Goal: Task Accomplishment & Management: Manage account settings

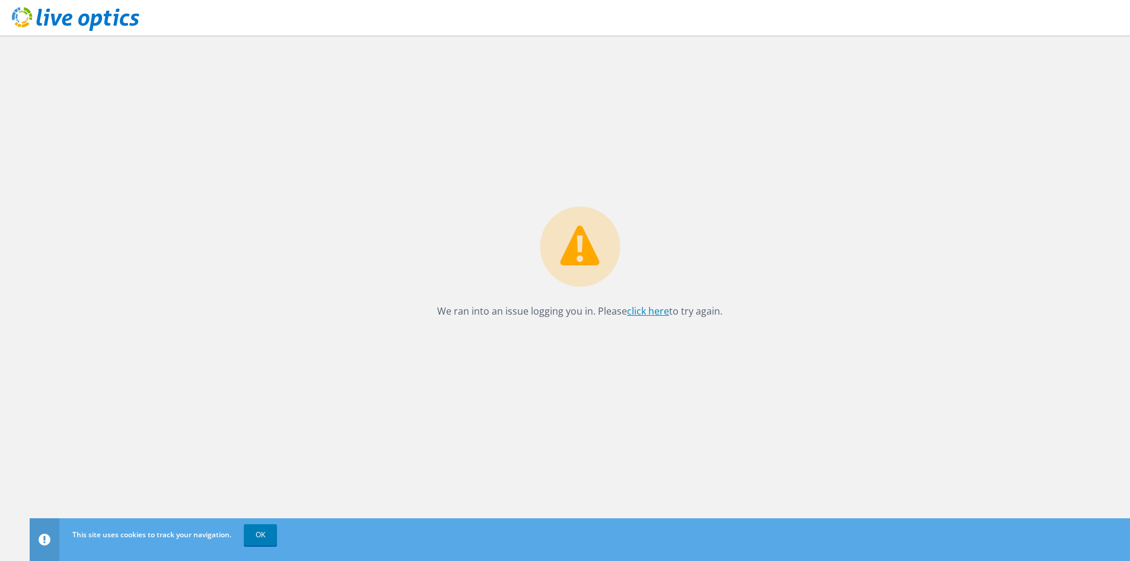
click at [646, 312] on link "click here" at bounding box center [648, 310] width 42 height 13
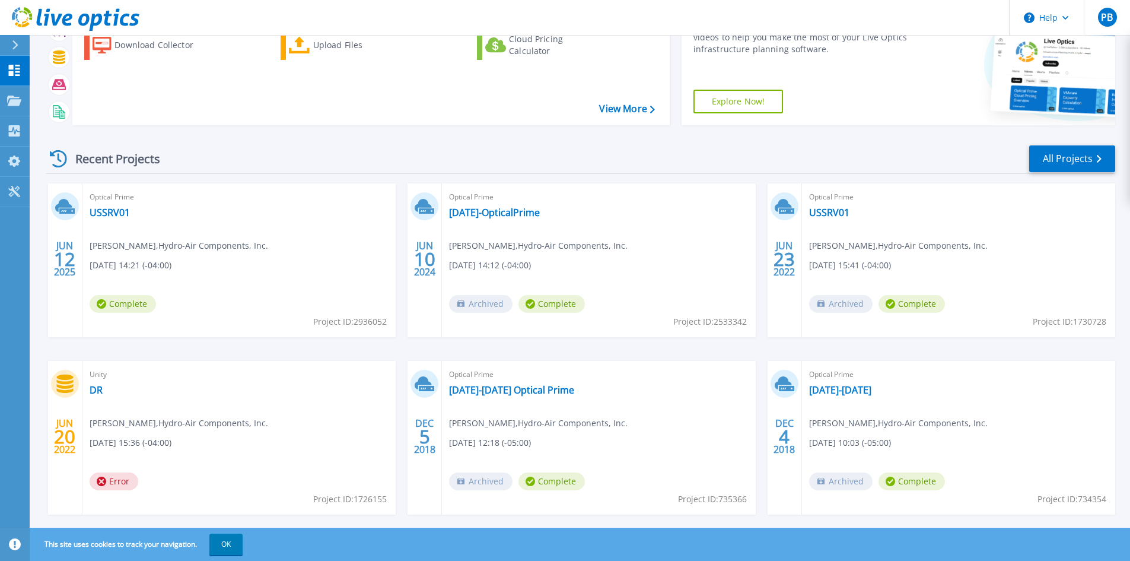
scroll to position [97, 0]
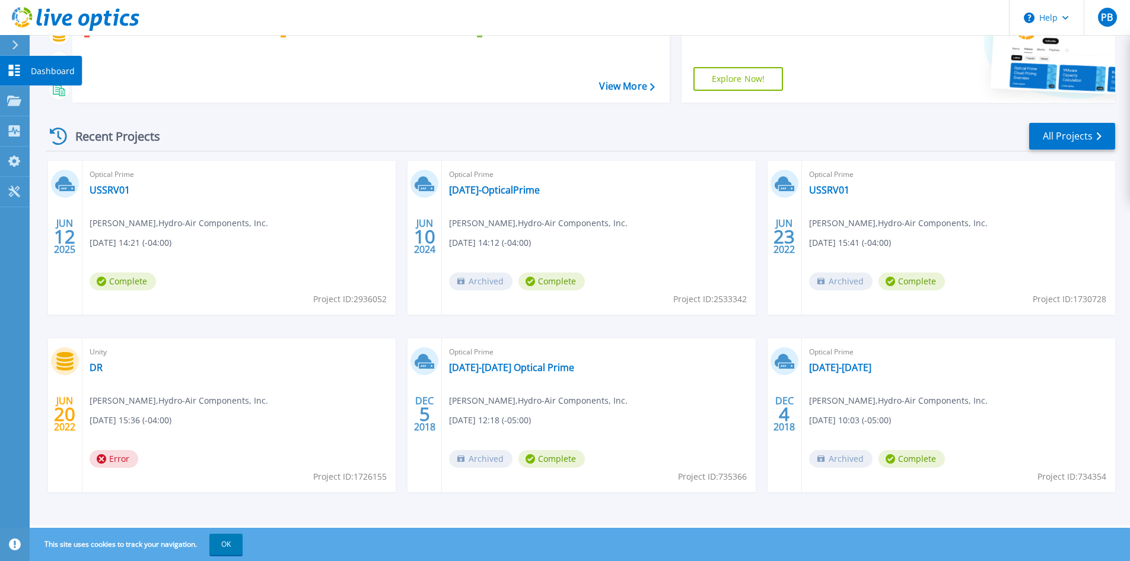
click at [11, 73] on icon at bounding box center [14, 70] width 11 height 11
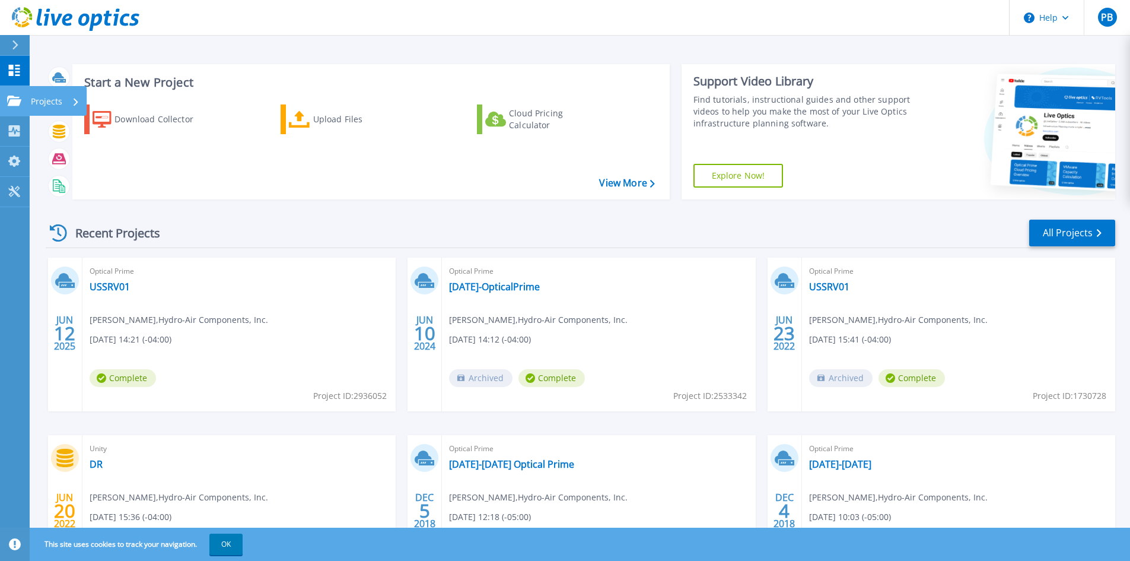
click at [14, 93] on link "Projects Projects" at bounding box center [15, 101] width 30 height 30
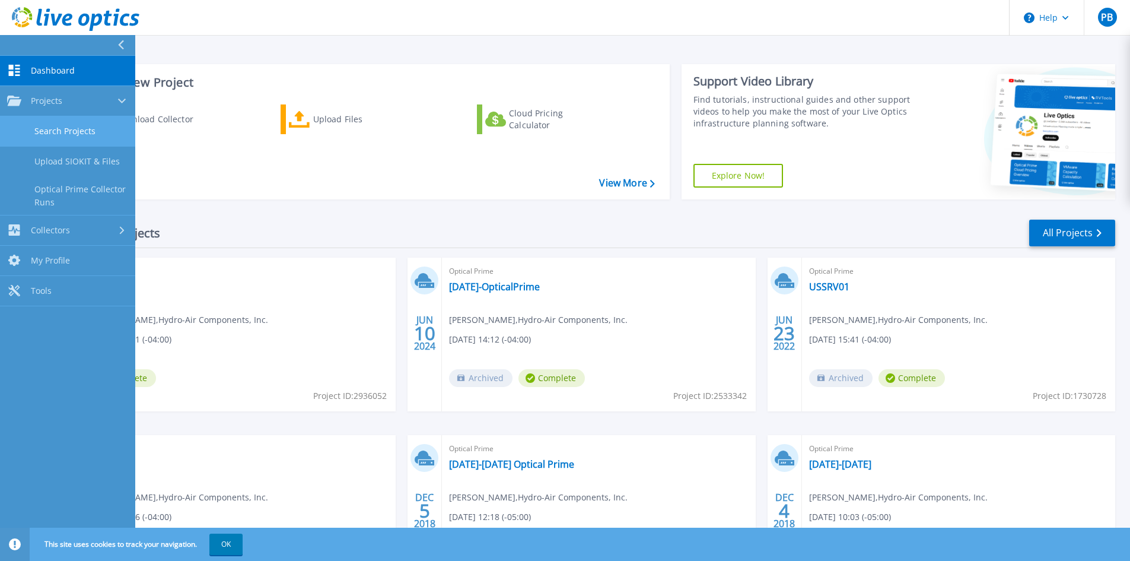
click at [65, 128] on link "Search Projects" at bounding box center [67, 131] width 135 height 30
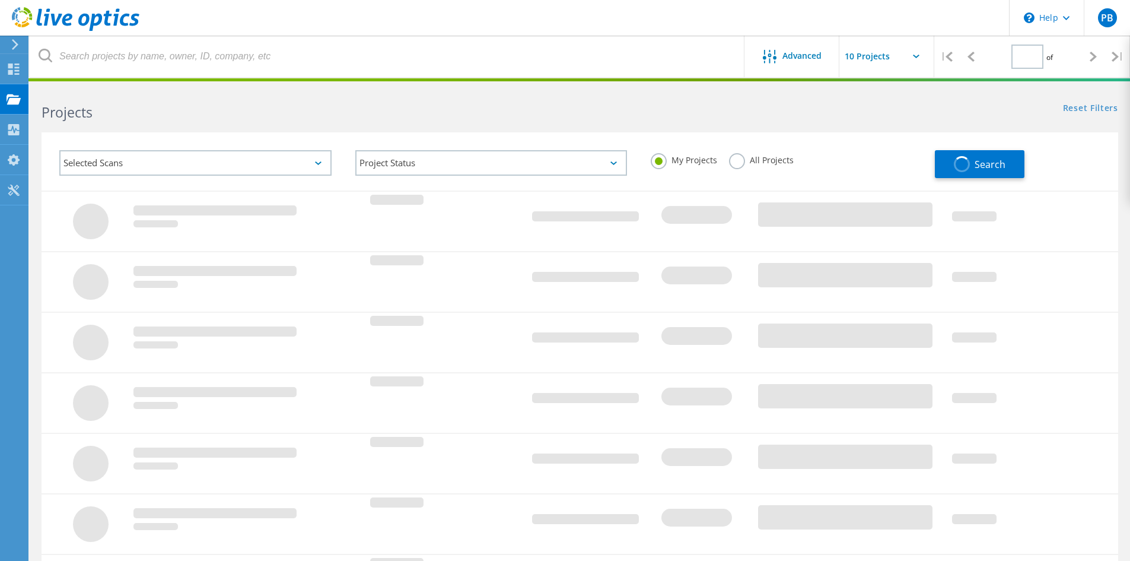
type input "1"
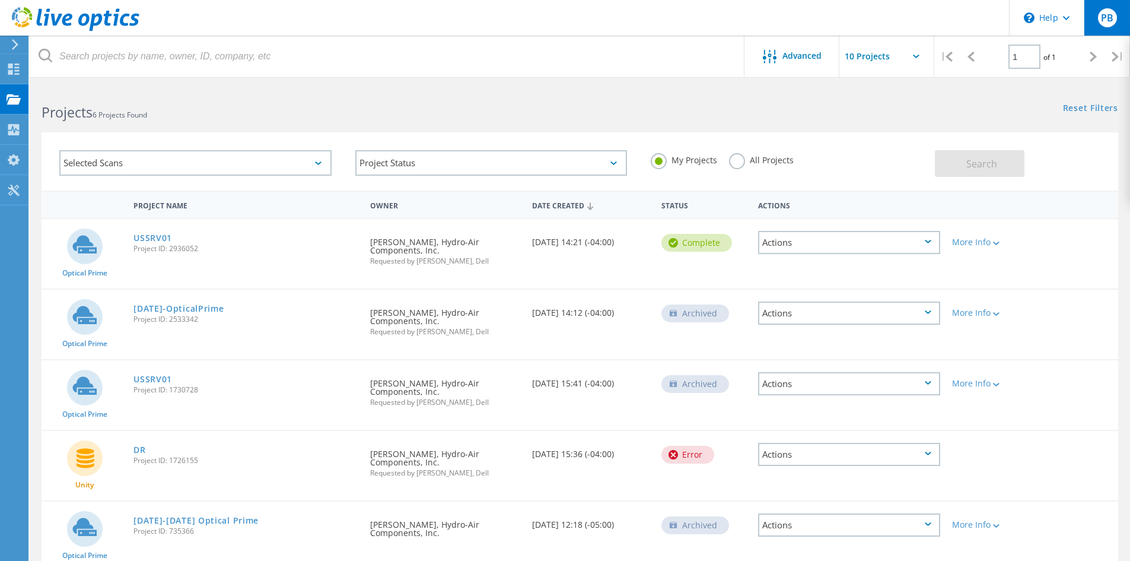
click at [1095, 20] on div "PB" at bounding box center [1107, 18] width 46 height 36
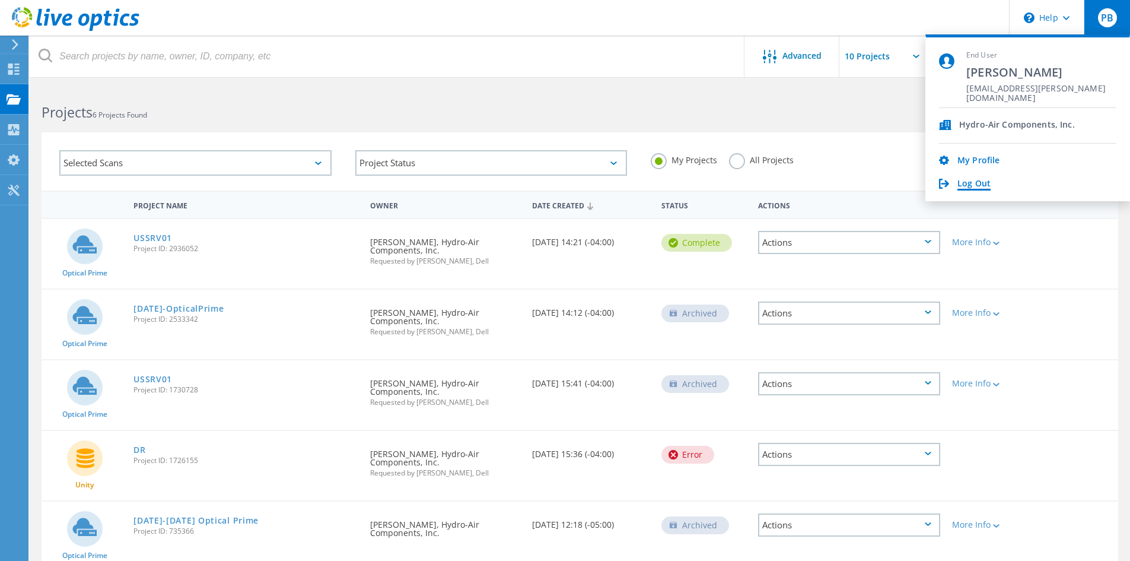
click at [972, 184] on link "Log Out" at bounding box center [974, 184] width 33 height 11
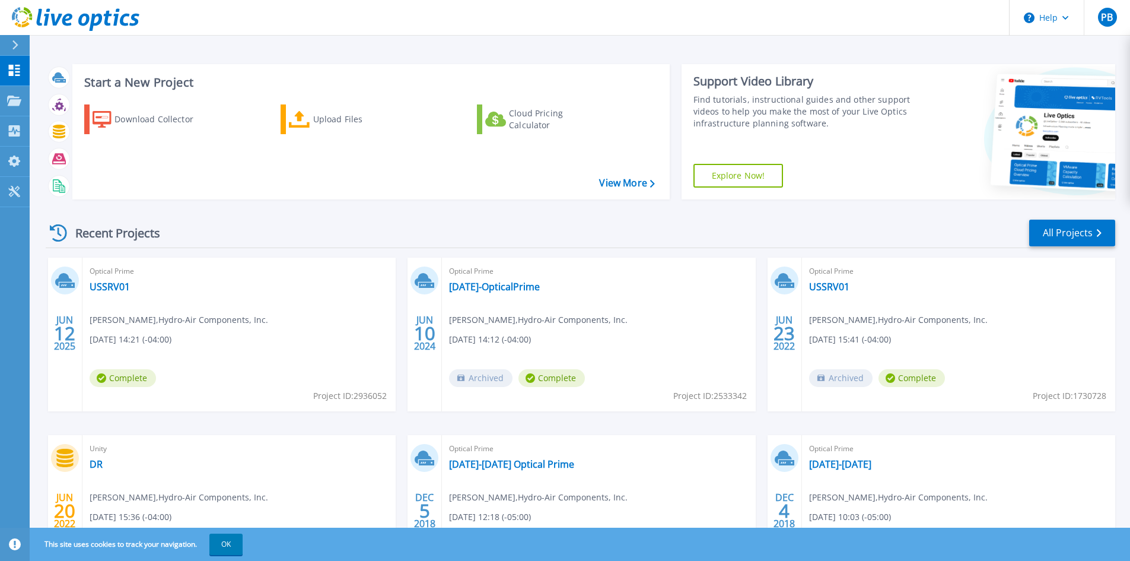
scroll to position [97, 0]
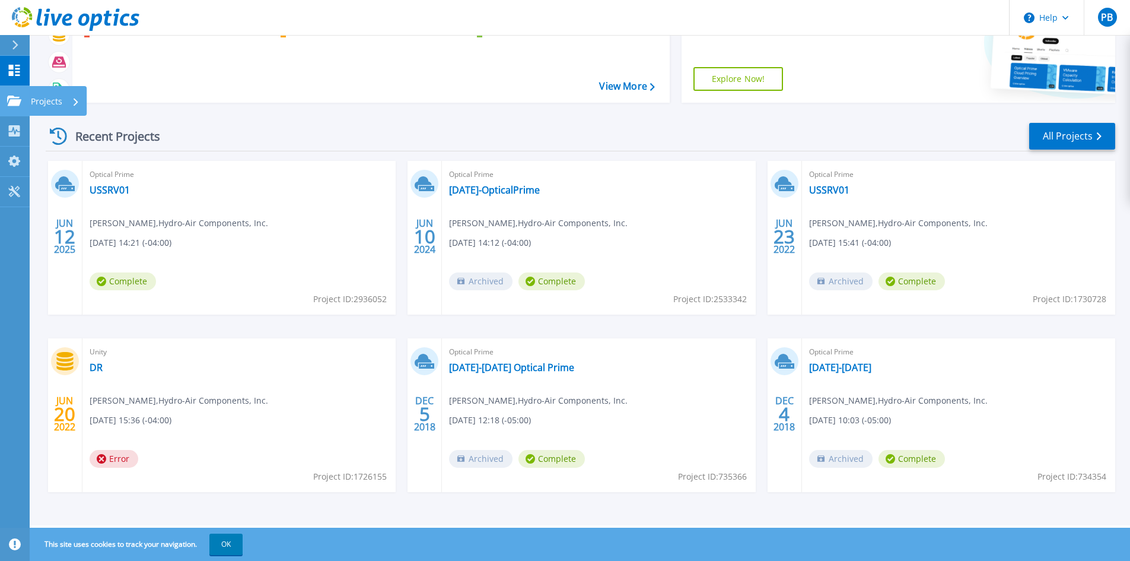
click at [39, 101] on p "Projects" at bounding box center [46, 101] width 31 height 31
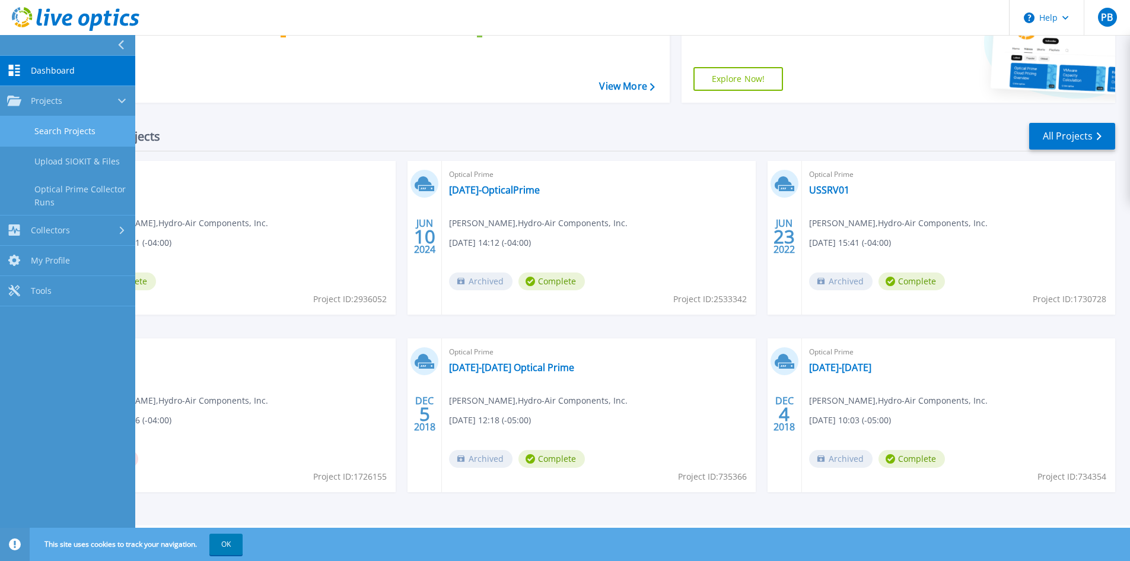
click at [53, 126] on link "Search Projects" at bounding box center [67, 131] width 135 height 30
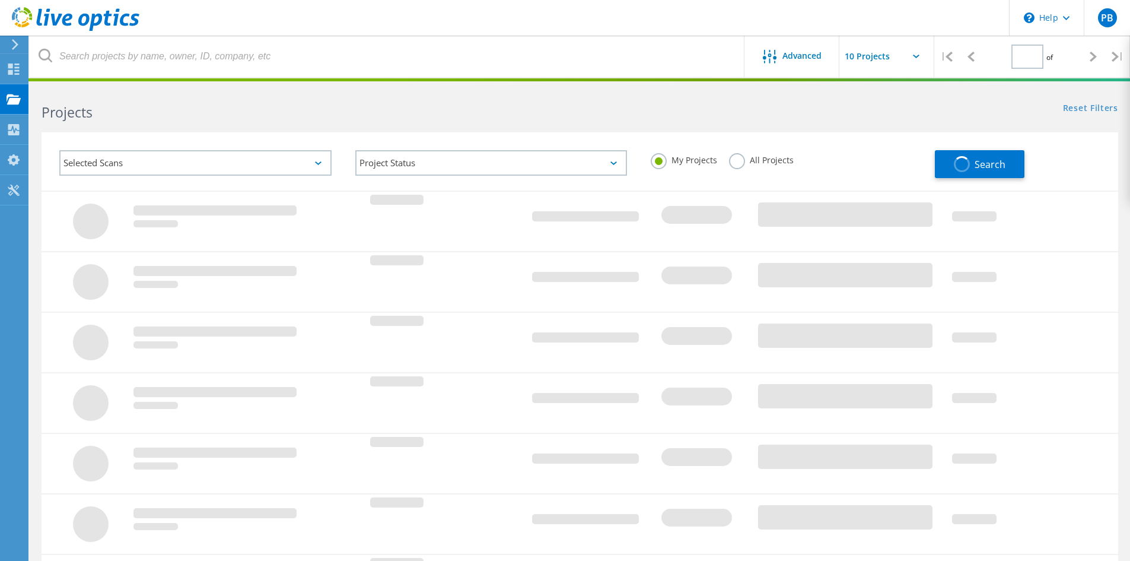
type input "1"
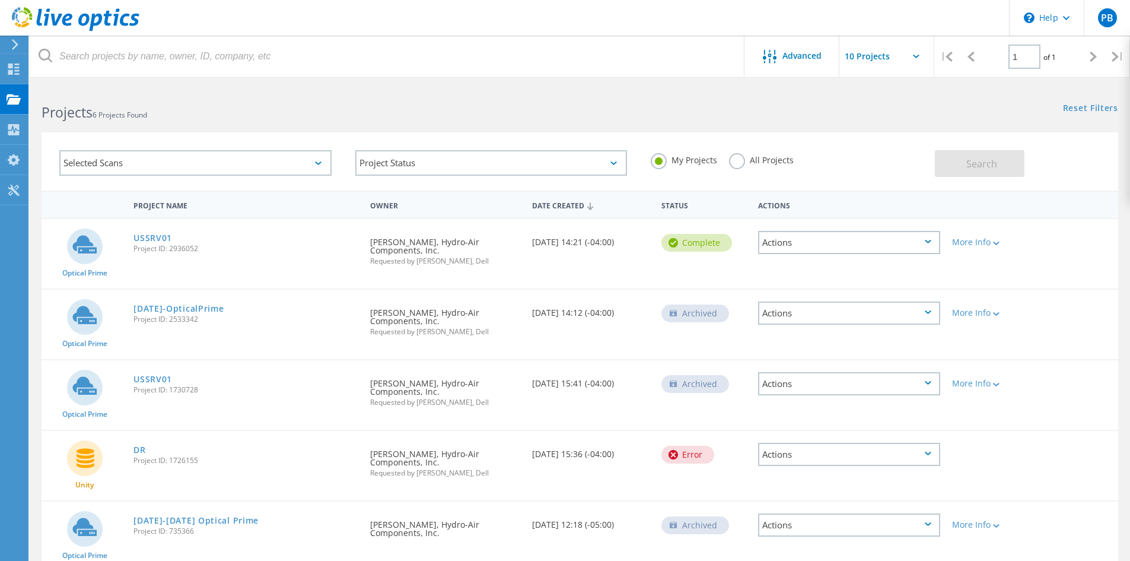
click at [752, 161] on label "All Projects" at bounding box center [761, 158] width 65 height 11
click at [0, 0] on input "All Projects" at bounding box center [0, 0] width 0 height 0
click at [1009, 171] on button "Search" at bounding box center [980, 163] width 90 height 27
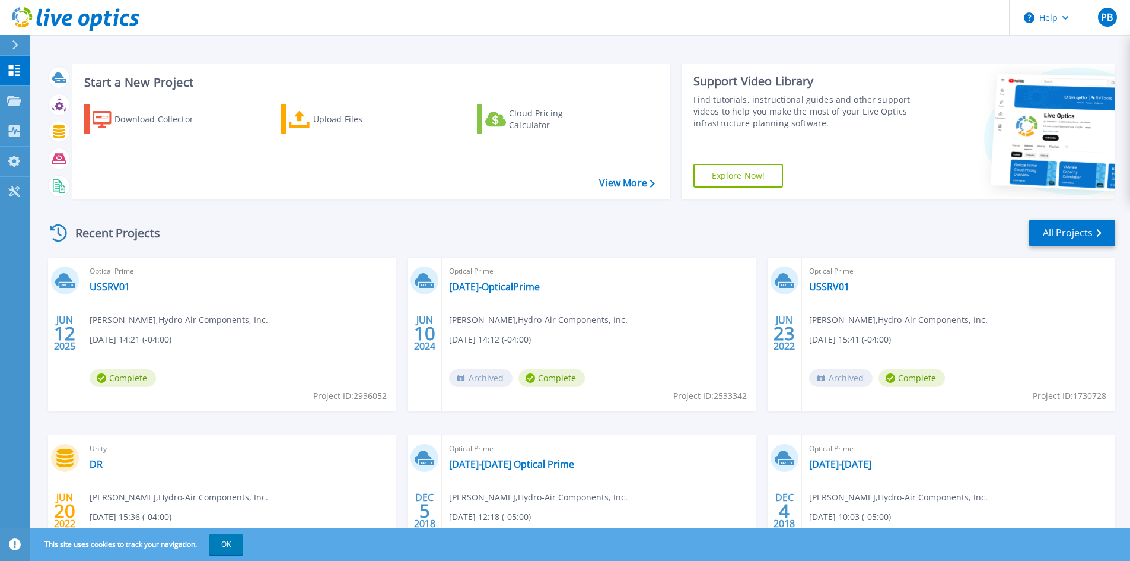
click at [261, 216] on div "Recent Projects All Projects [DATE] Optical Prime USSRV01 [PERSON_NAME] , Hydro…" at bounding box center [581, 415] width 1070 height 413
click at [14, 132] on icon at bounding box center [14, 130] width 14 height 11
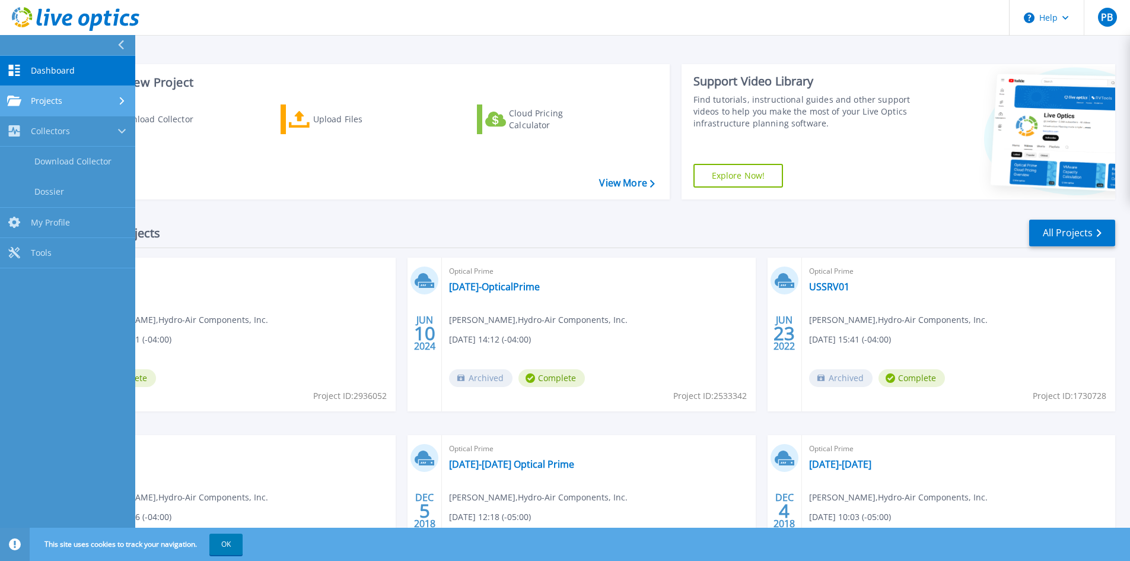
click at [12, 107] on link "Projects Projects" at bounding box center [67, 101] width 135 height 30
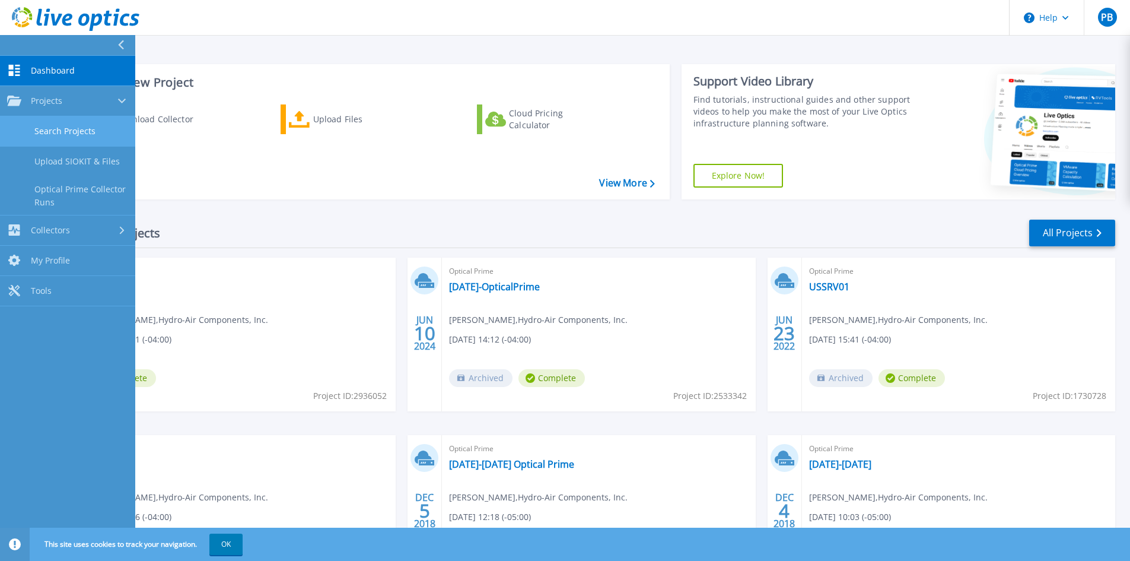
click at [36, 129] on link "Search Projects" at bounding box center [67, 131] width 135 height 30
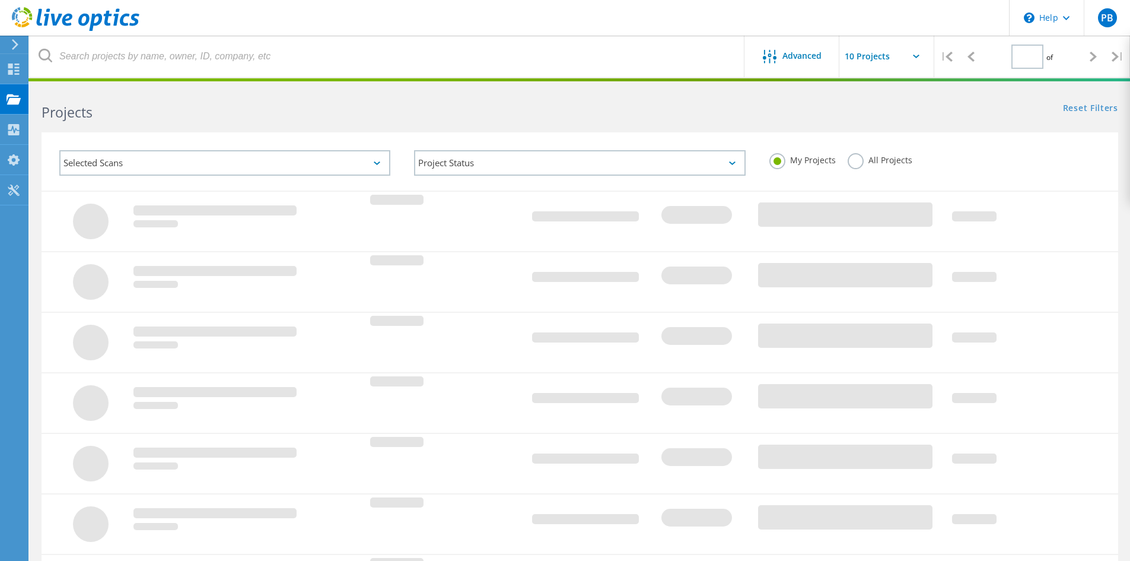
type input "1"
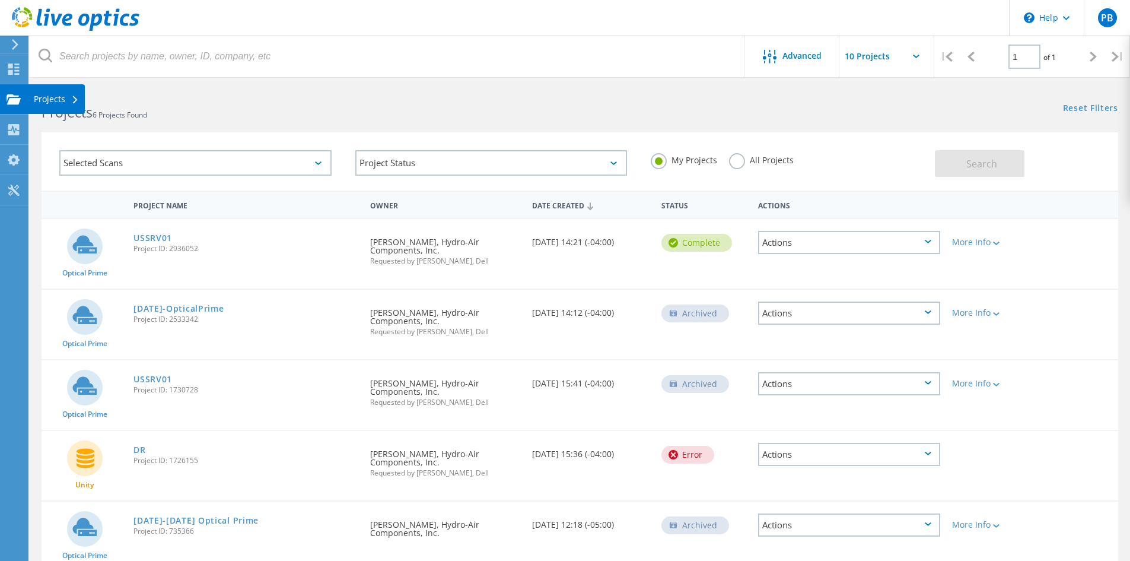
click at [17, 106] on div at bounding box center [14, 100] width 14 height 13
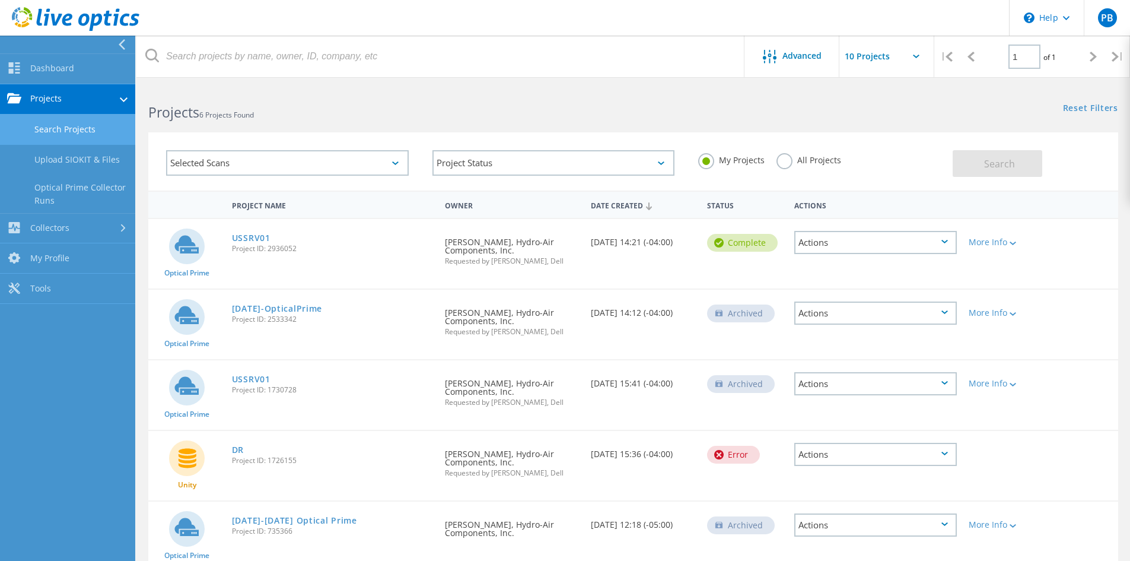
click at [59, 135] on link "Search Projects" at bounding box center [67, 130] width 135 height 30
click at [60, 125] on link "Search Projects" at bounding box center [67, 130] width 135 height 30
click at [50, 158] on link "Upload SIOKIT & Files" at bounding box center [67, 160] width 135 height 30
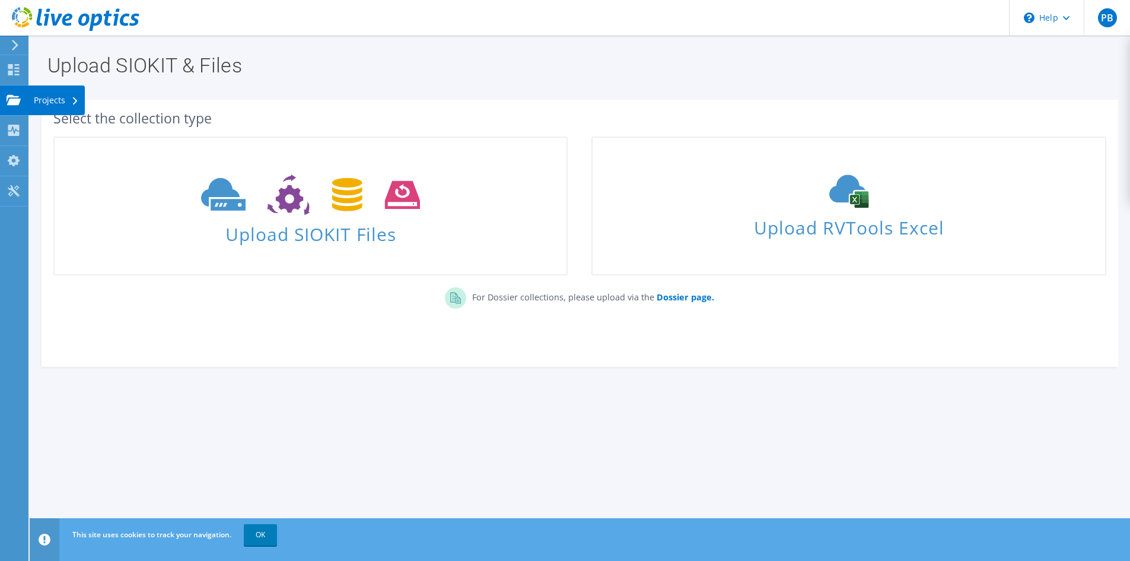
click at [41, 102] on div "Projects" at bounding box center [56, 100] width 57 height 30
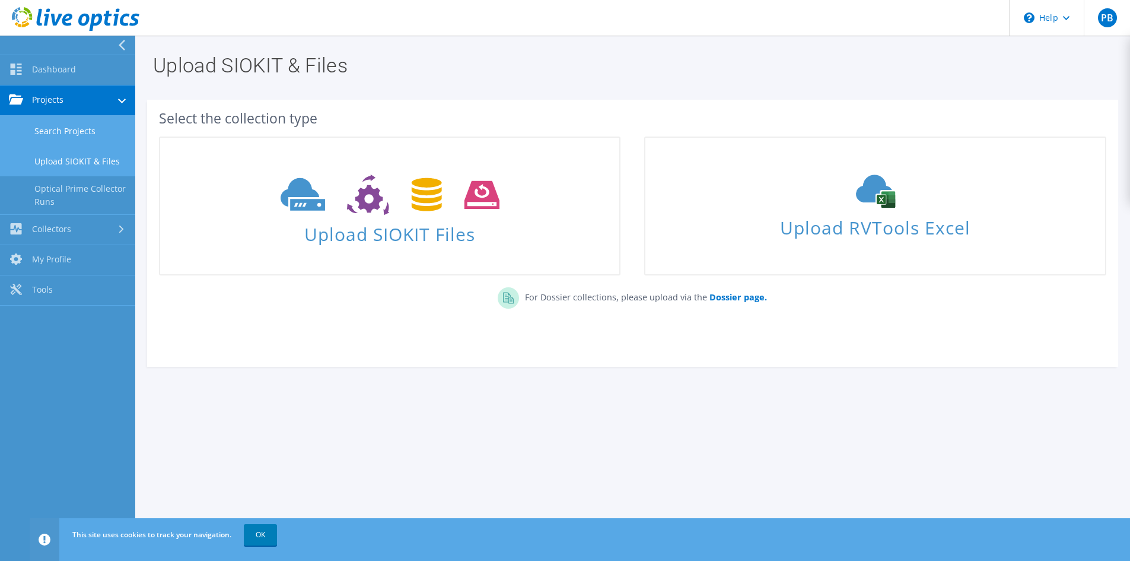
click at [42, 132] on link "Search Projects" at bounding box center [67, 131] width 135 height 30
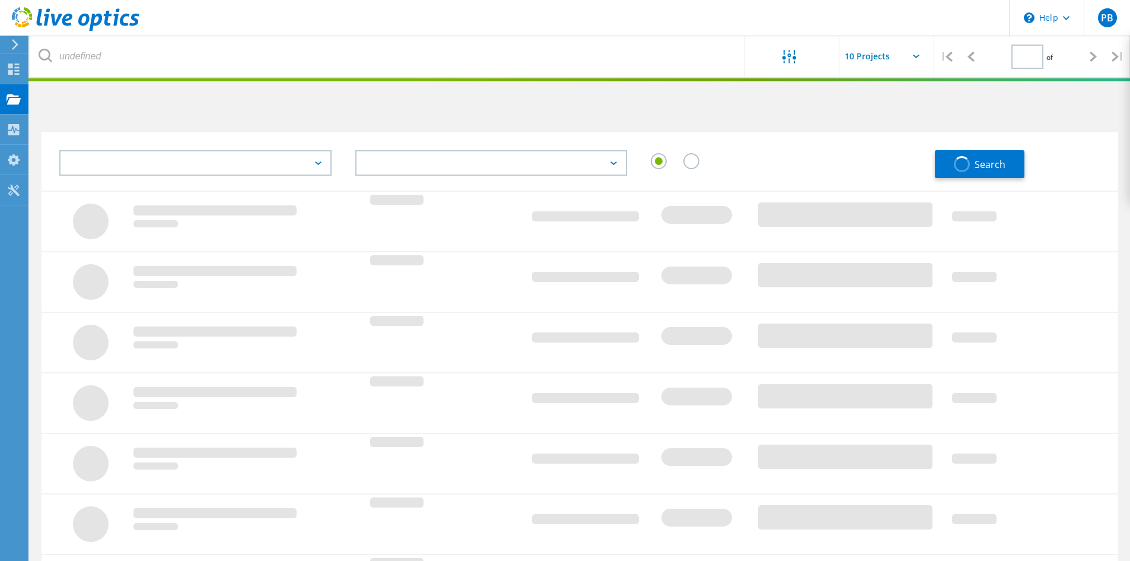
type input "1"
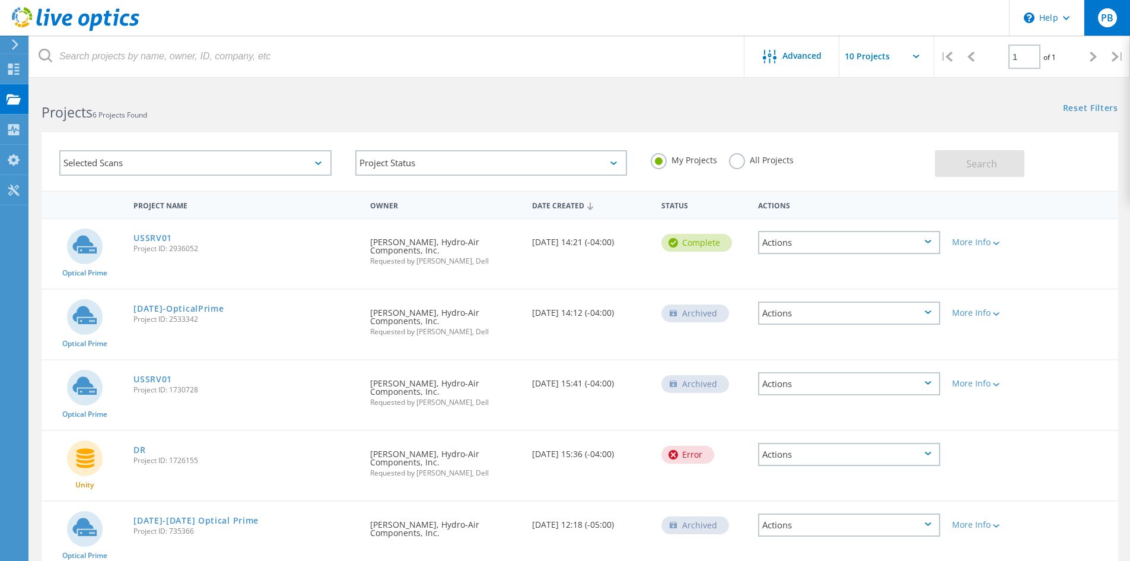
click at [1115, 21] on div "PB" at bounding box center [1107, 17] width 19 height 19
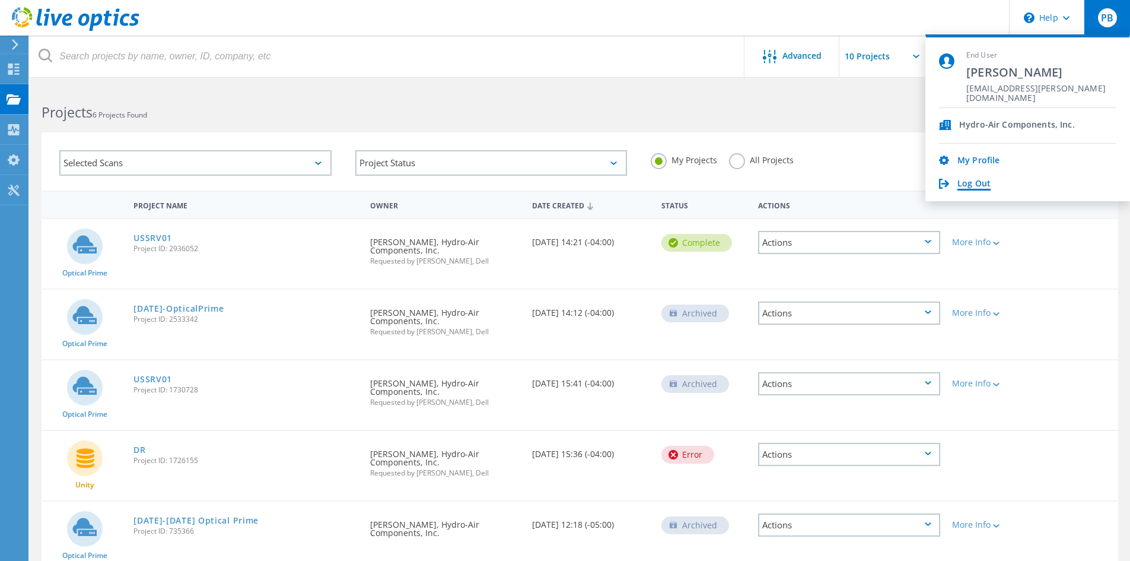
click at [967, 182] on link "Log Out" at bounding box center [974, 184] width 33 height 11
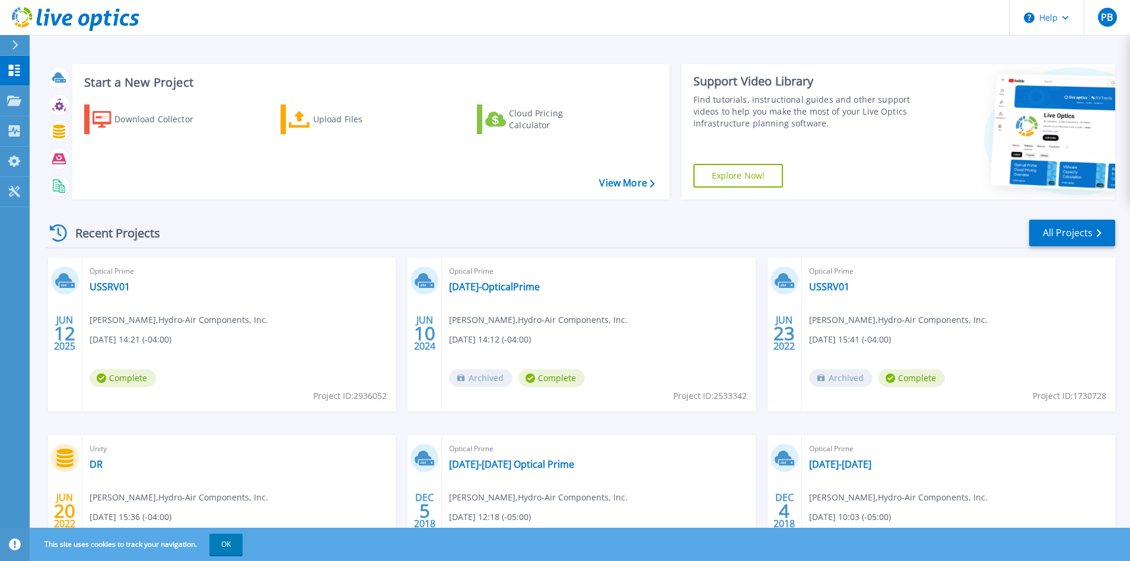
click at [87, 235] on div "Recent Projects" at bounding box center [111, 232] width 131 height 29
click at [5, 188] on link "Tools Tools" at bounding box center [15, 192] width 30 height 30
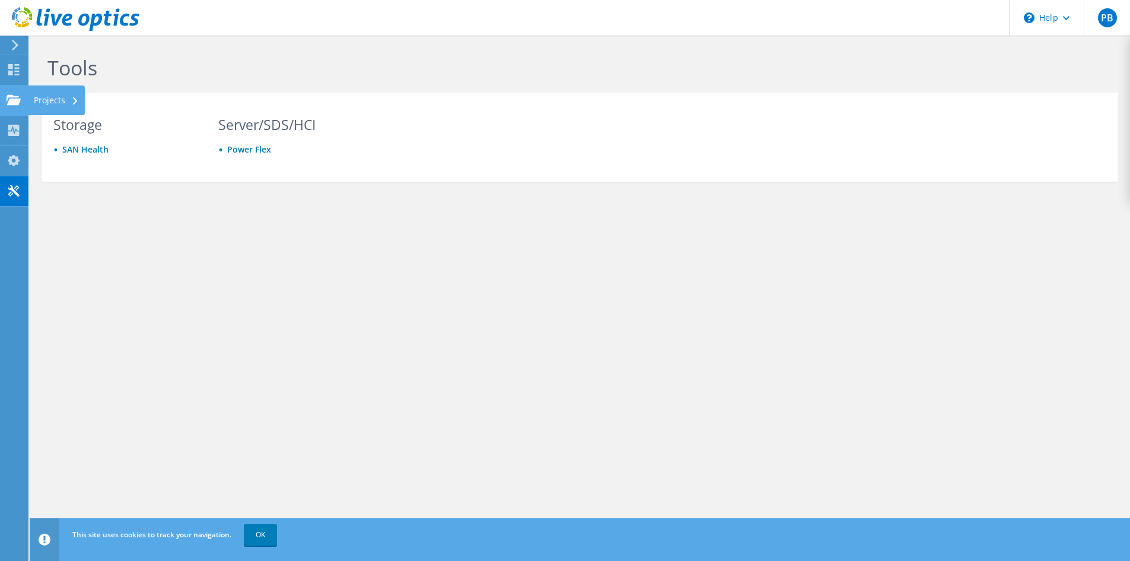
click at [13, 96] on use at bounding box center [14, 99] width 14 height 10
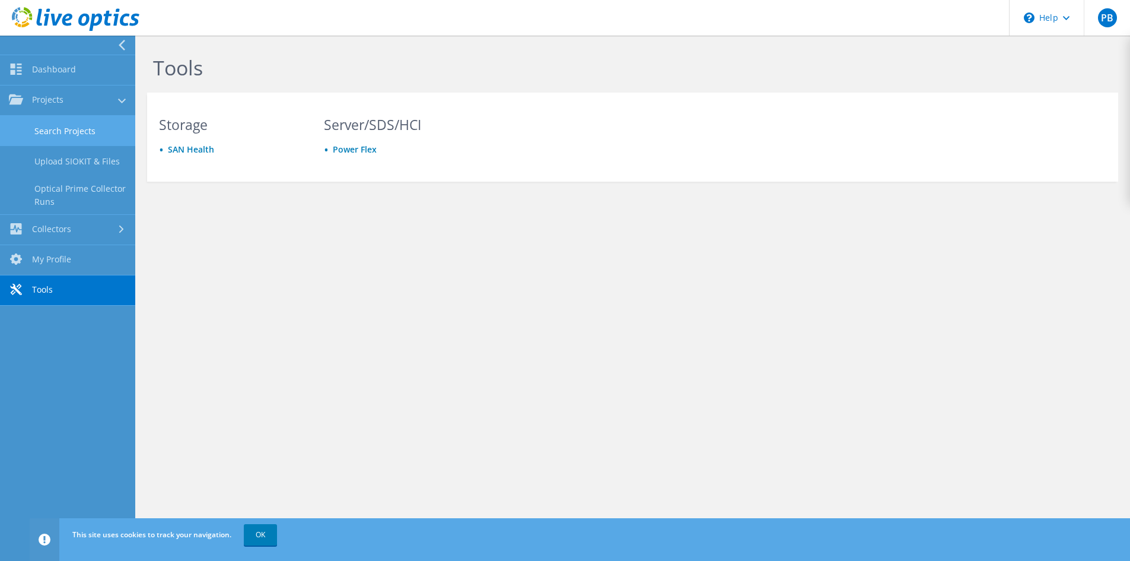
click at [42, 131] on link "Search Projects" at bounding box center [67, 131] width 135 height 30
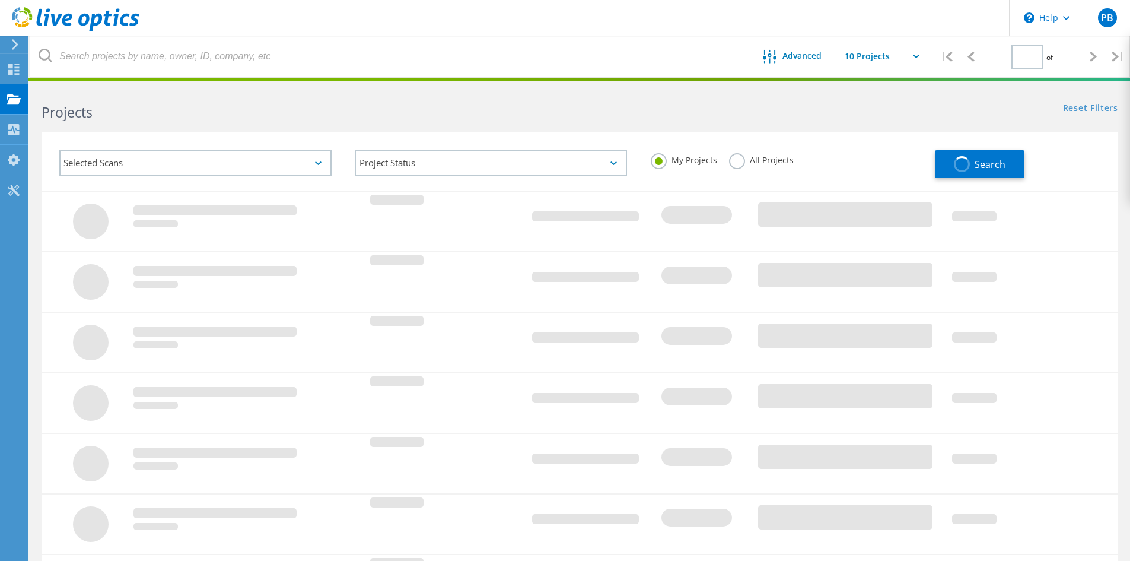
type input "1"
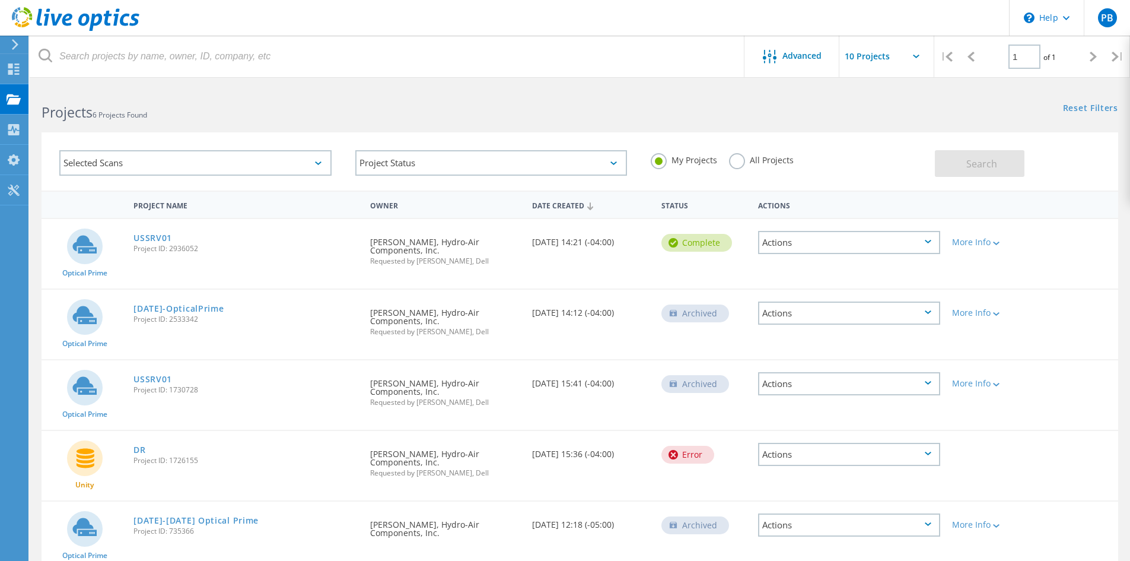
scroll to position [108, 0]
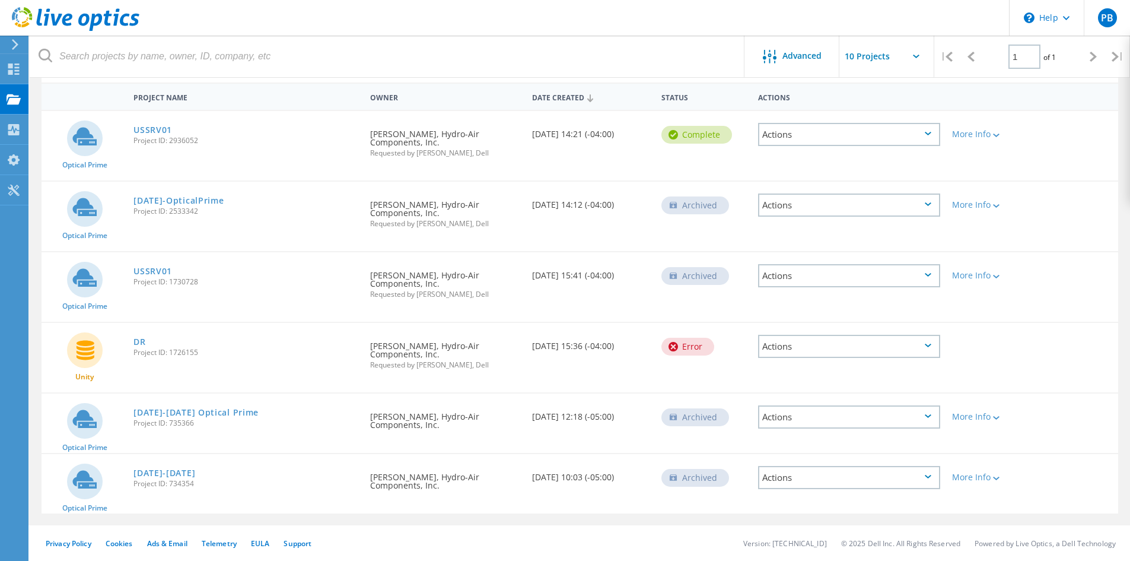
click at [1096, 58] on icon at bounding box center [1093, 57] width 7 height 10
click at [858, 69] on input "text" at bounding box center [899, 57] width 119 height 42
click at [866, 144] on div "Show 40 Projects" at bounding box center [898, 146] width 117 height 20
type input "Show 40 Projects"
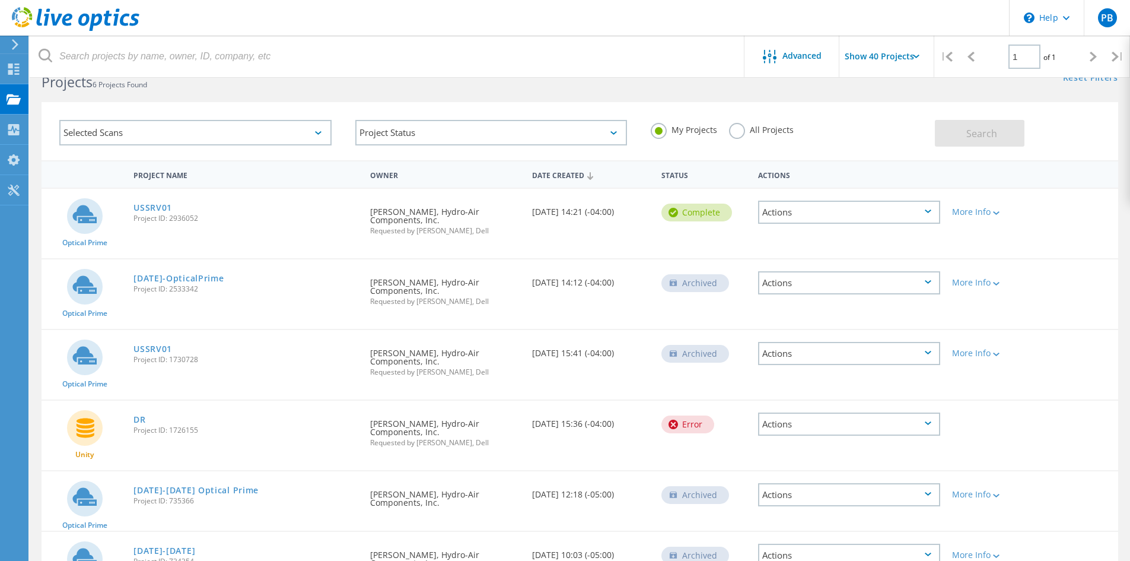
scroll to position [0, 0]
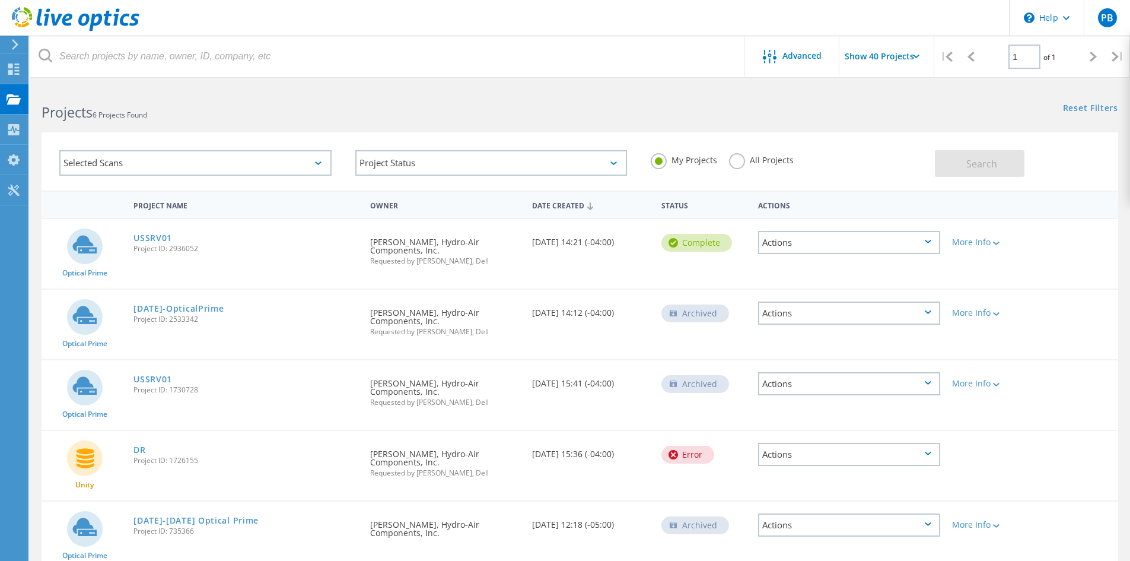
click at [311, 169] on div "Selected Scans" at bounding box center [195, 163] width 272 height 26
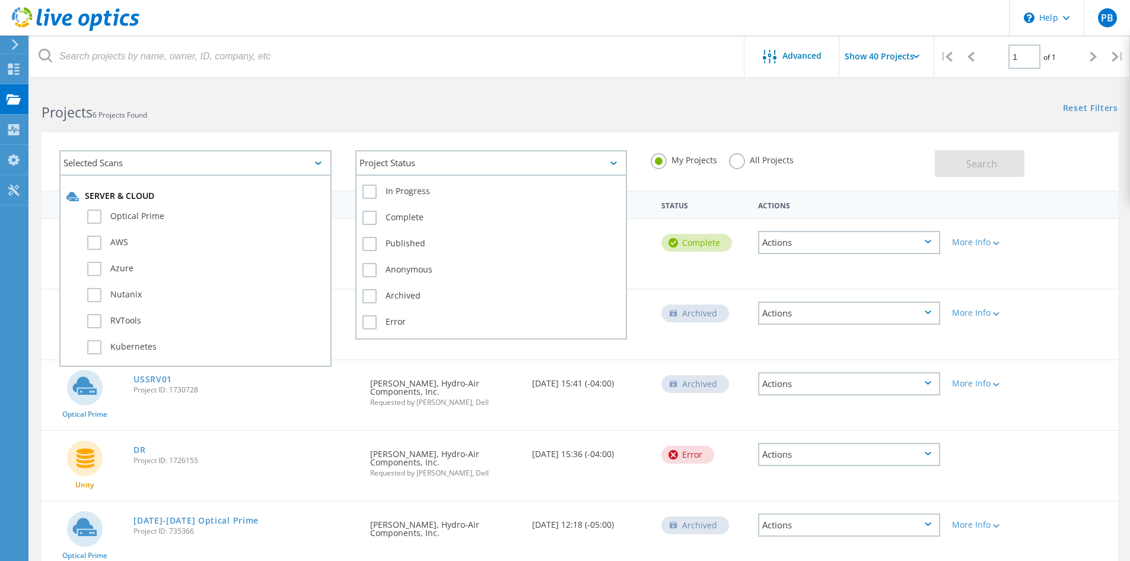
click at [403, 161] on div "Project Status" at bounding box center [491, 163] width 272 height 26
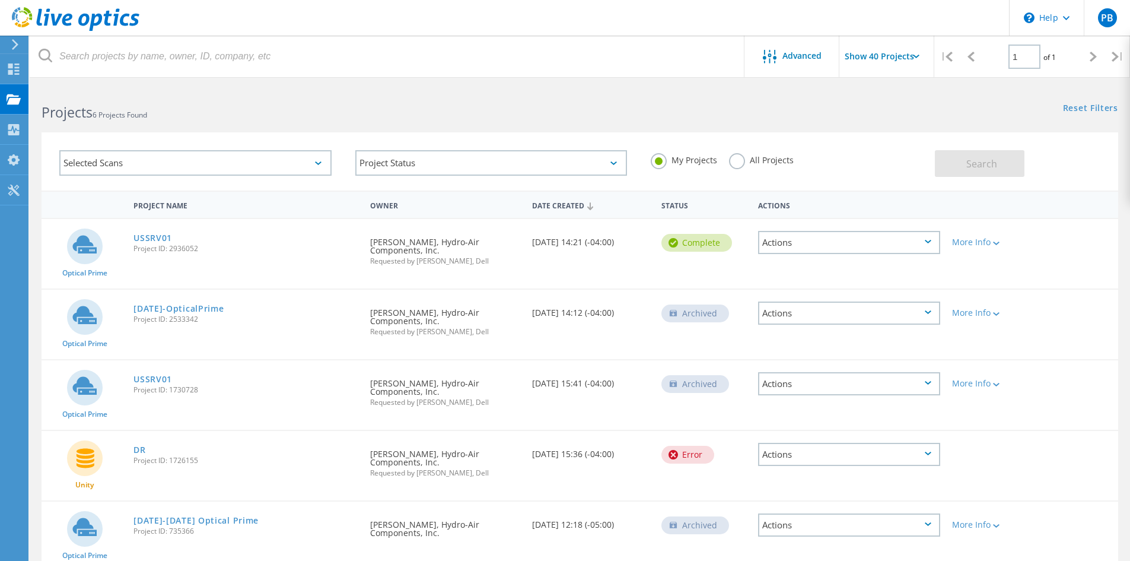
click at [349, 107] on h2 "Projects 6 Projects Found" at bounding box center [305, 113] width 526 height 20
click at [730, 164] on label "All Projects" at bounding box center [761, 158] width 65 height 11
click at [0, 0] on input "All Projects" at bounding box center [0, 0] width 0 height 0
click at [741, 161] on label "All Projects" at bounding box center [761, 158] width 65 height 11
click at [0, 0] on input "All Projects" at bounding box center [0, 0] width 0 height 0
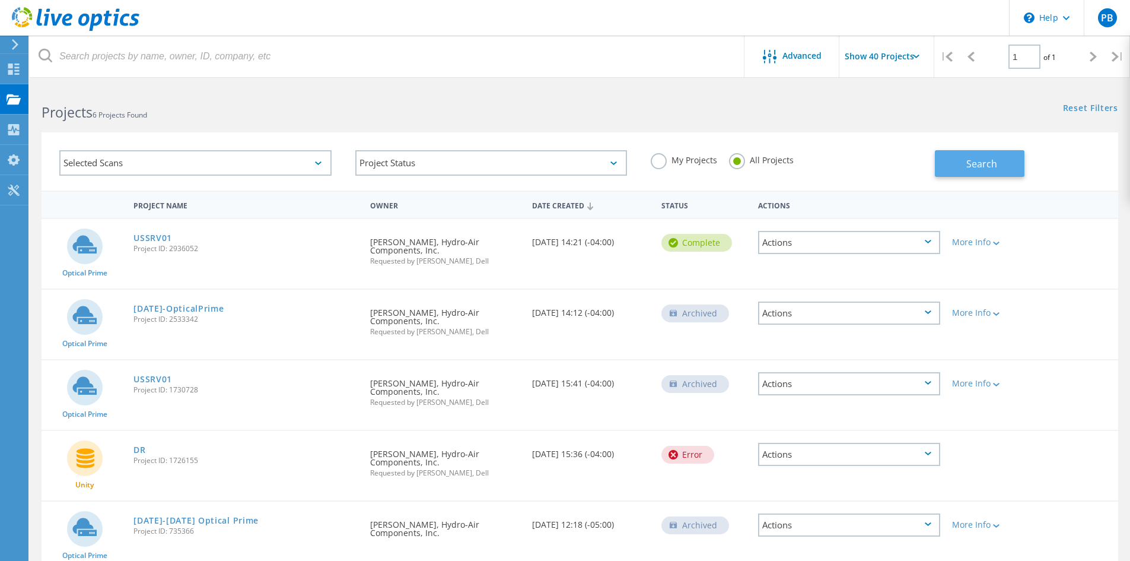
click at [973, 150] on button "Search" at bounding box center [980, 163] width 90 height 27
